Goal: Find specific page/section: Find specific page/section

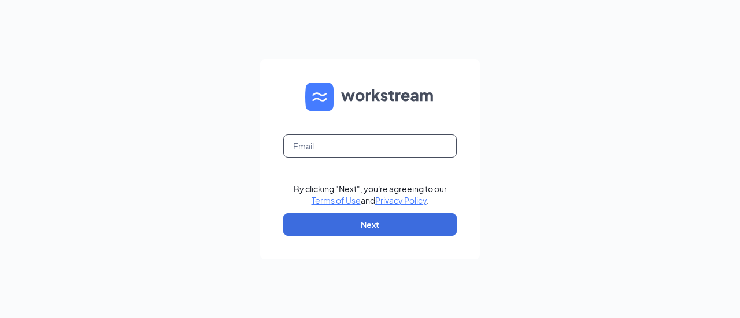
click at [363, 142] on input "text" at bounding box center [369, 146] width 173 height 23
type input "338087@shilallc.com"
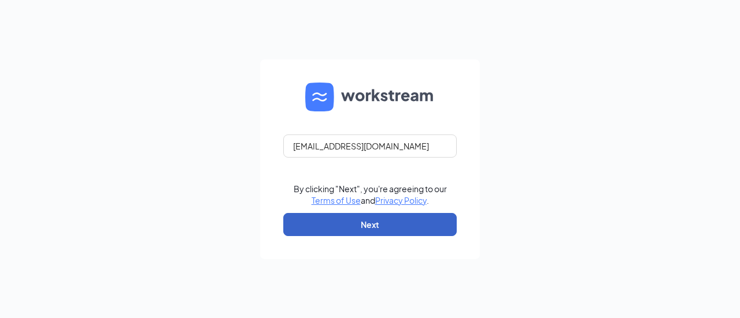
click at [382, 217] on button "Next" at bounding box center [369, 224] width 173 height 23
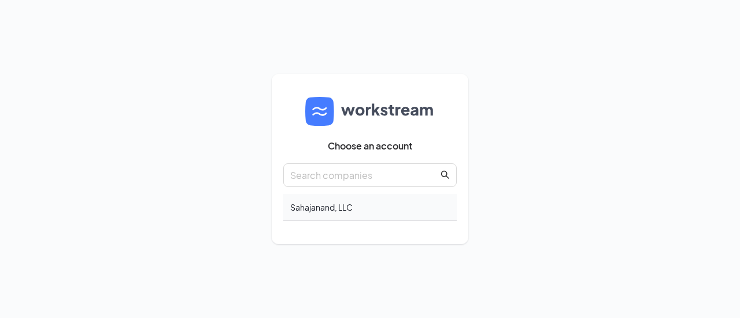
click at [341, 212] on div "Sahajanand, LLC" at bounding box center [369, 207] width 173 height 27
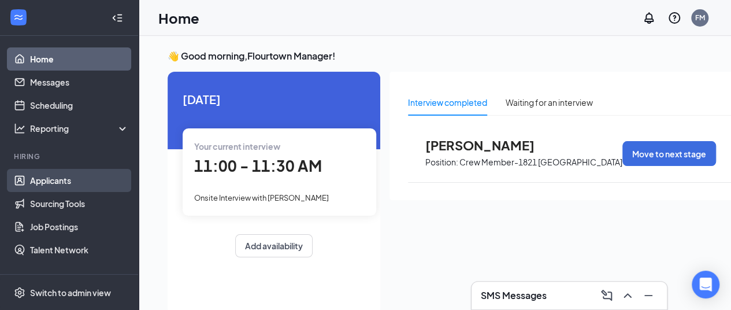
click at [41, 191] on link "Applicants" at bounding box center [79, 180] width 99 height 23
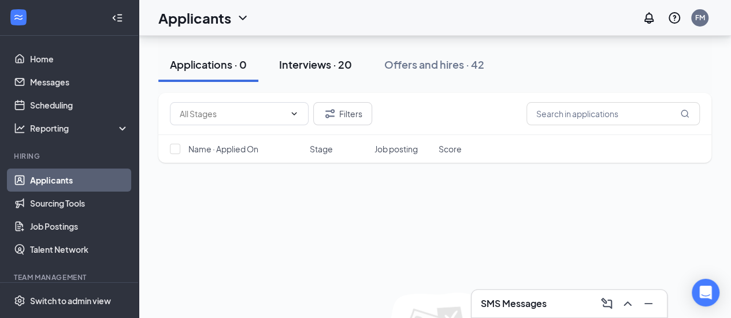
scroll to position [99, 0]
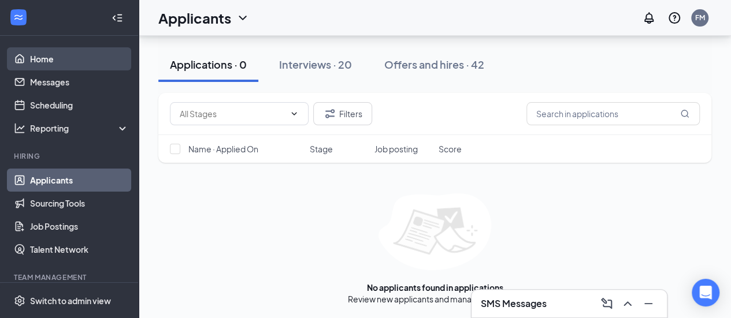
click at [49, 57] on link "Home" at bounding box center [79, 58] width 99 height 23
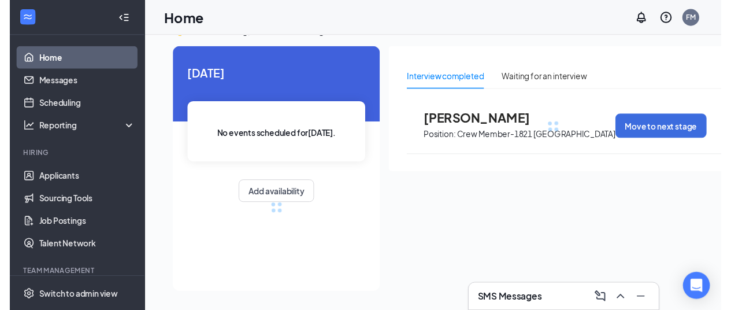
scroll to position [42, 0]
